Goal: Download file/media

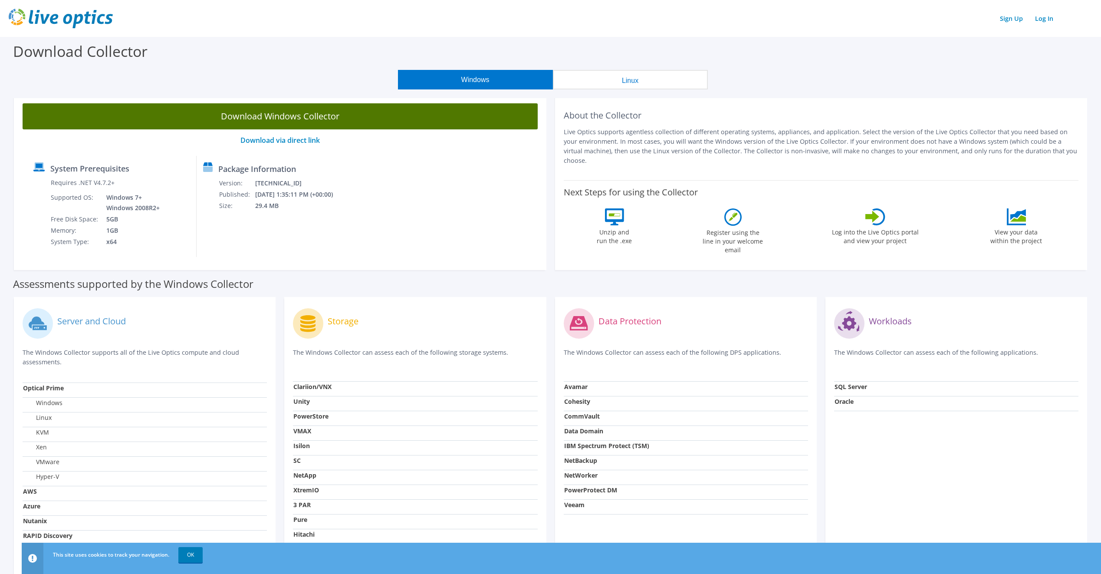
click at [351, 117] on link "Download Windows Collector" at bounding box center [280, 116] width 515 height 26
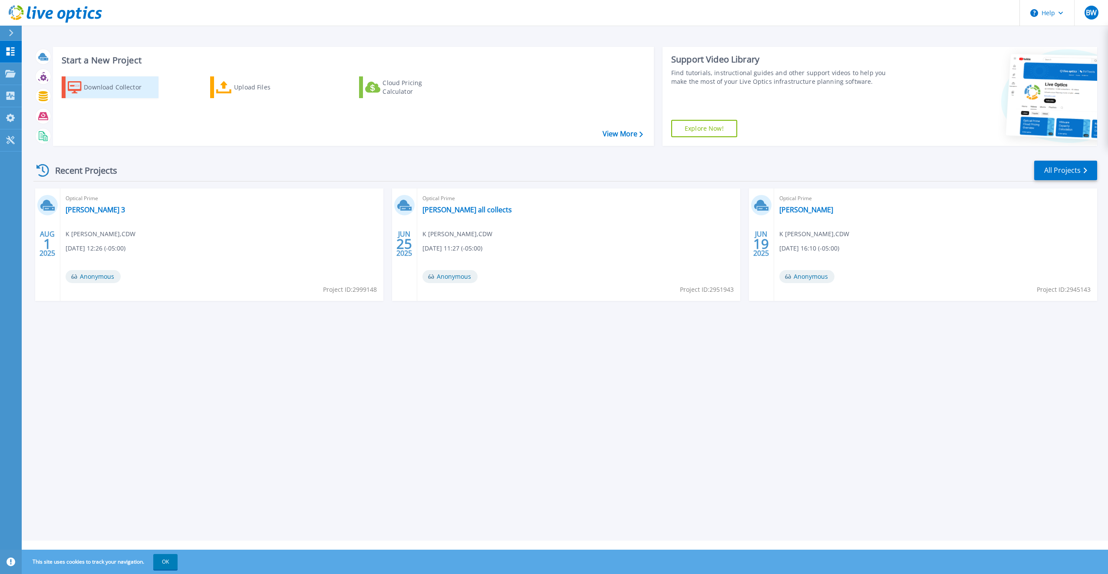
click at [115, 86] on div "Download Collector" at bounding box center [118, 87] width 69 height 17
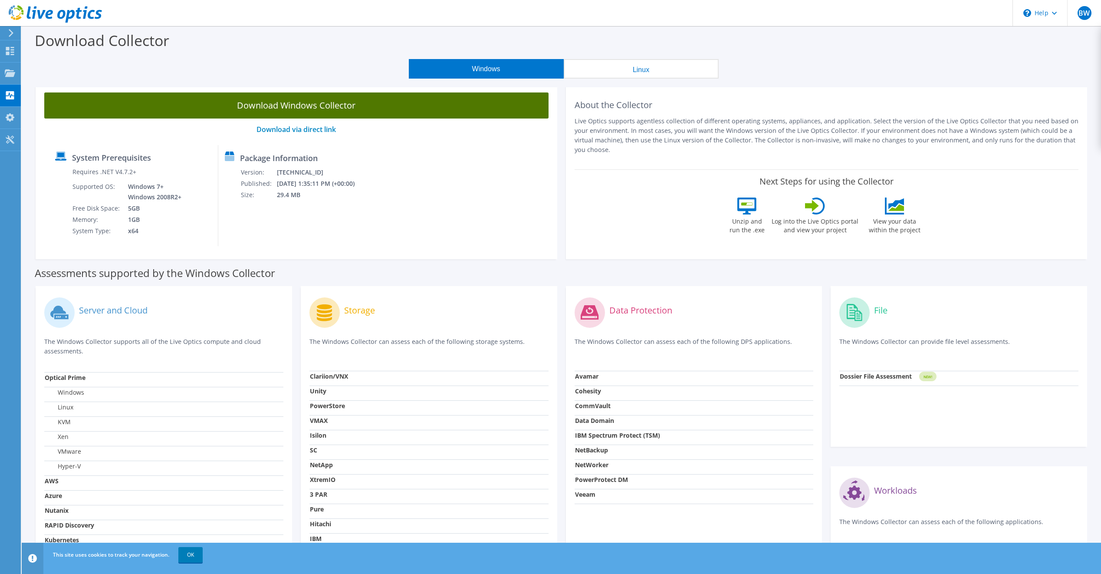
click at [318, 109] on link "Download Windows Collector" at bounding box center [296, 105] width 504 height 26
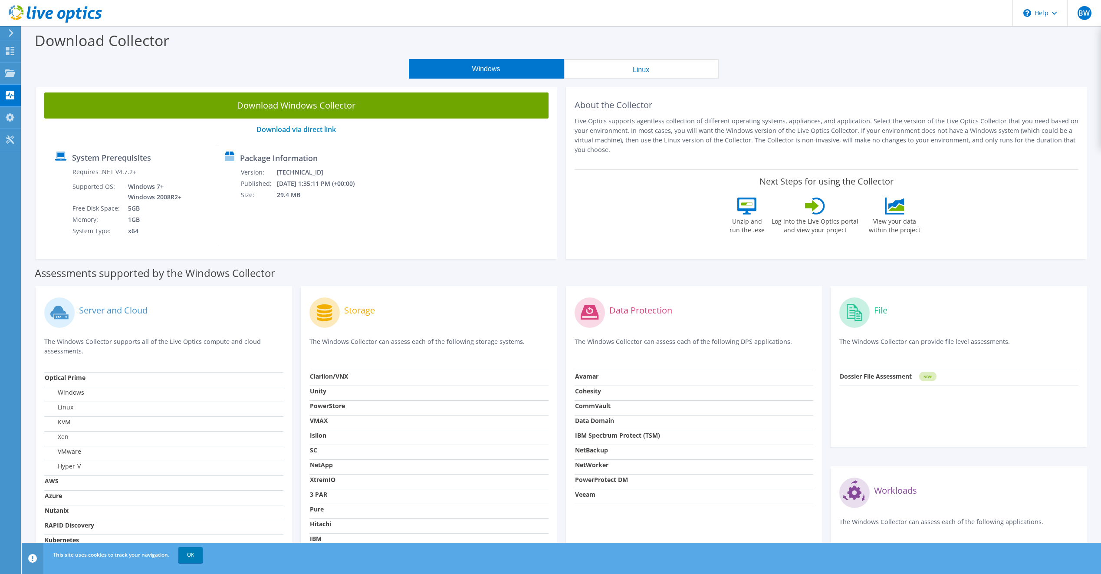
click at [230, 43] on div "Download Collector" at bounding box center [561, 42] width 1071 height 33
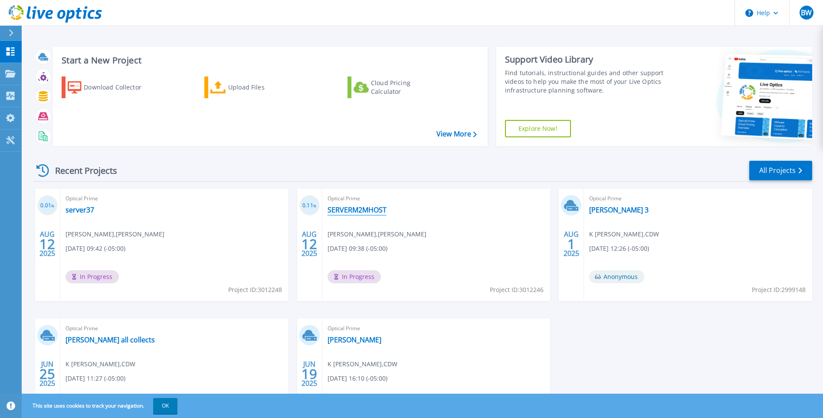
click at [365, 209] on link "SERVERM2MHOST" at bounding box center [357, 209] width 59 height 9
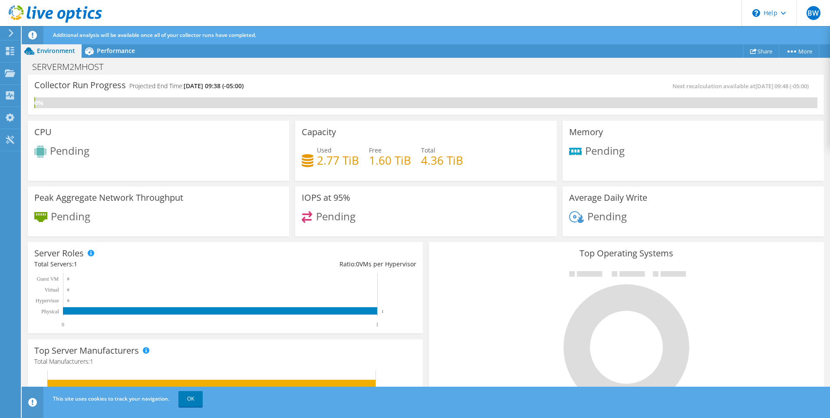
scroll to position [87, 0]
click at [112, 51] on span "Performance" at bounding box center [116, 50] width 38 height 8
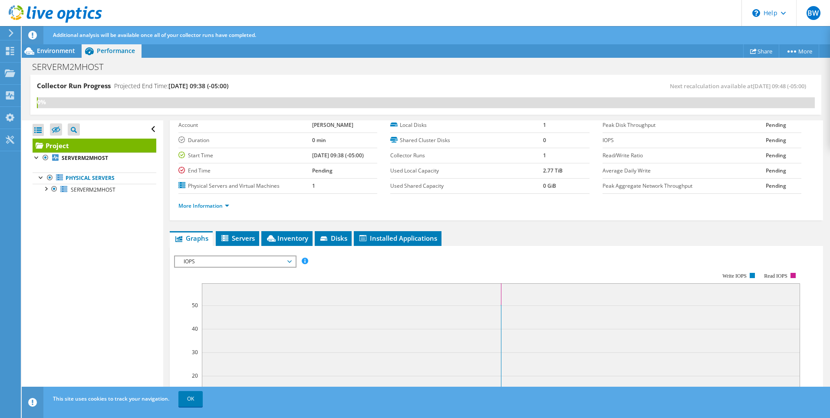
scroll to position [43, 0]
click at [56, 50] on span "Environment" at bounding box center [56, 50] width 38 height 8
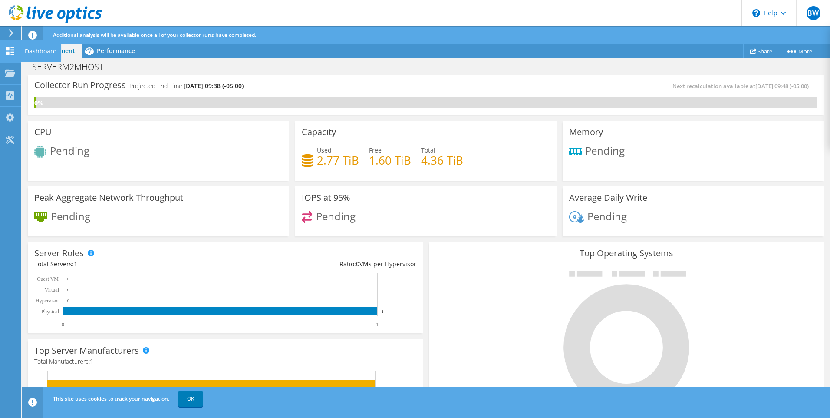
click at [8, 48] on use at bounding box center [10, 51] width 8 height 8
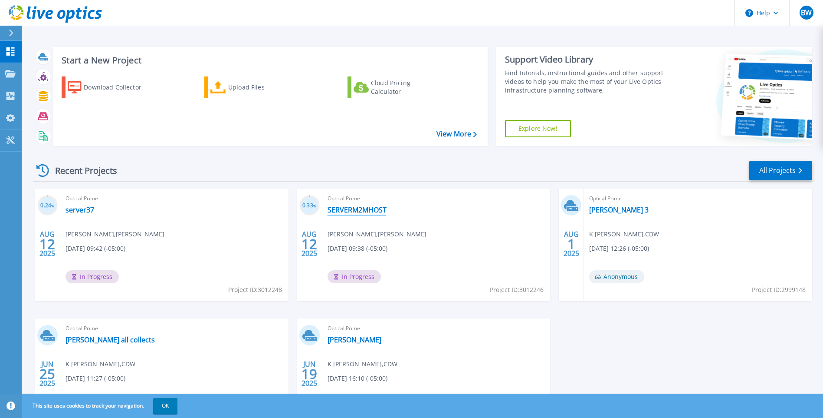
click at [362, 209] on link "SERVERM2MHOST" at bounding box center [357, 209] width 59 height 9
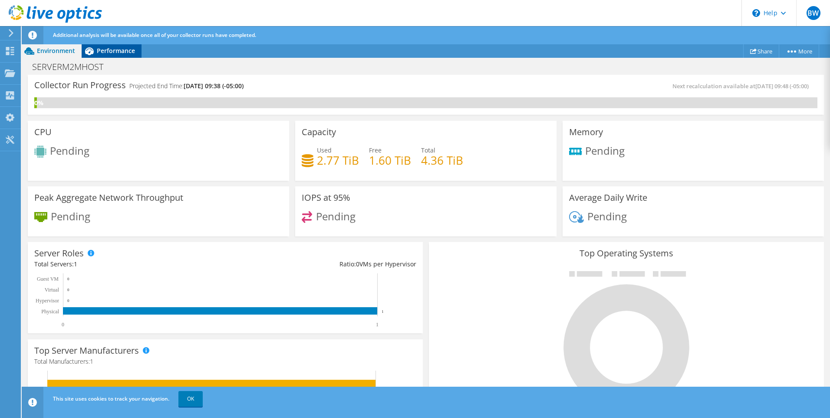
click at [109, 52] on span "Performance" at bounding box center [116, 50] width 38 height 8
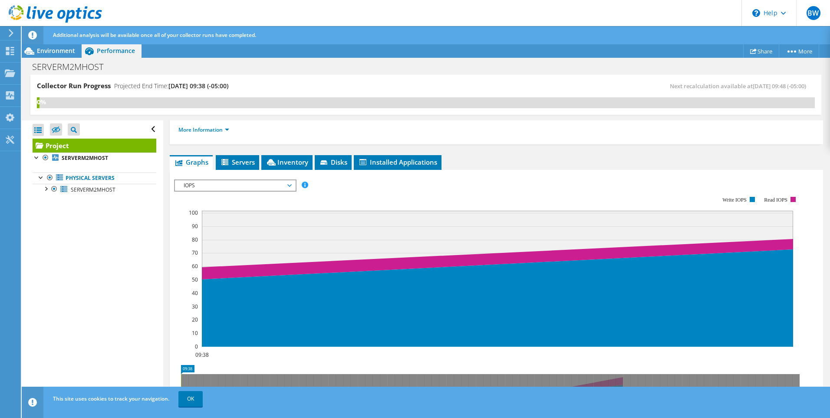
scroll to position [107, 0]
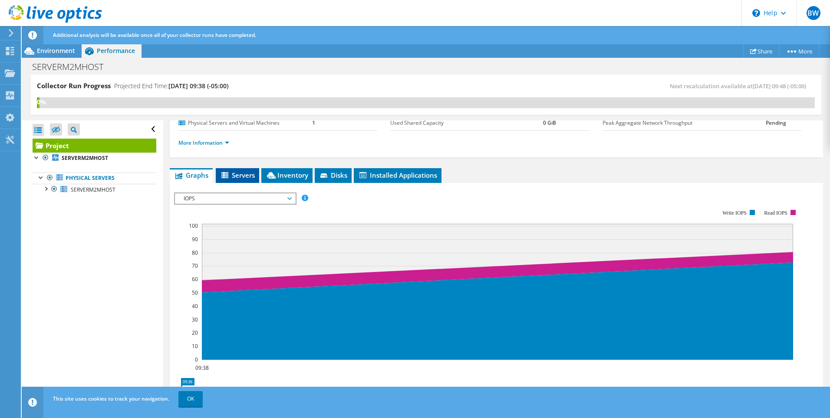
click at [240, 178] on span "Servers" at bounding box center [237, 175] width 35 height 9
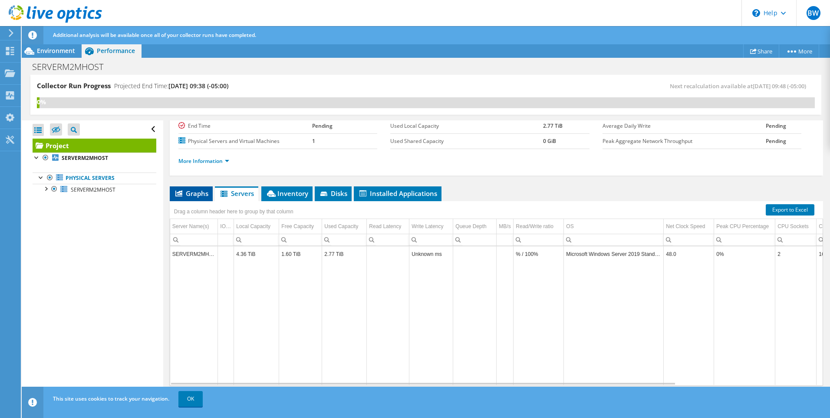
click at [188, 194] on span "Graphs" at bounding box center [191, 193] width 34 height 9
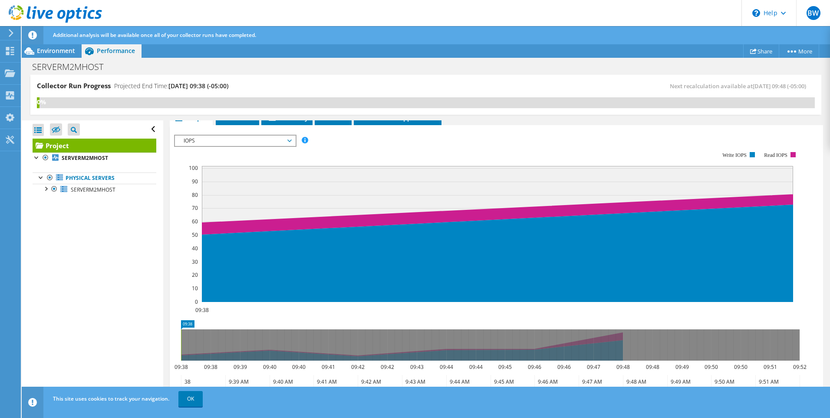
scroll to position [237, 0]
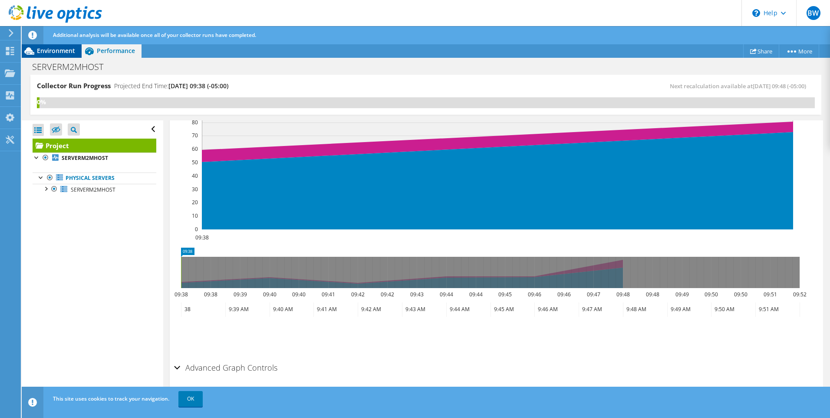
click at [50, 53] on span "Environment" at bounding box center [56, 50] width 38 height 8
